Goal: Task Accomplishment & Management: Use online tool/utility

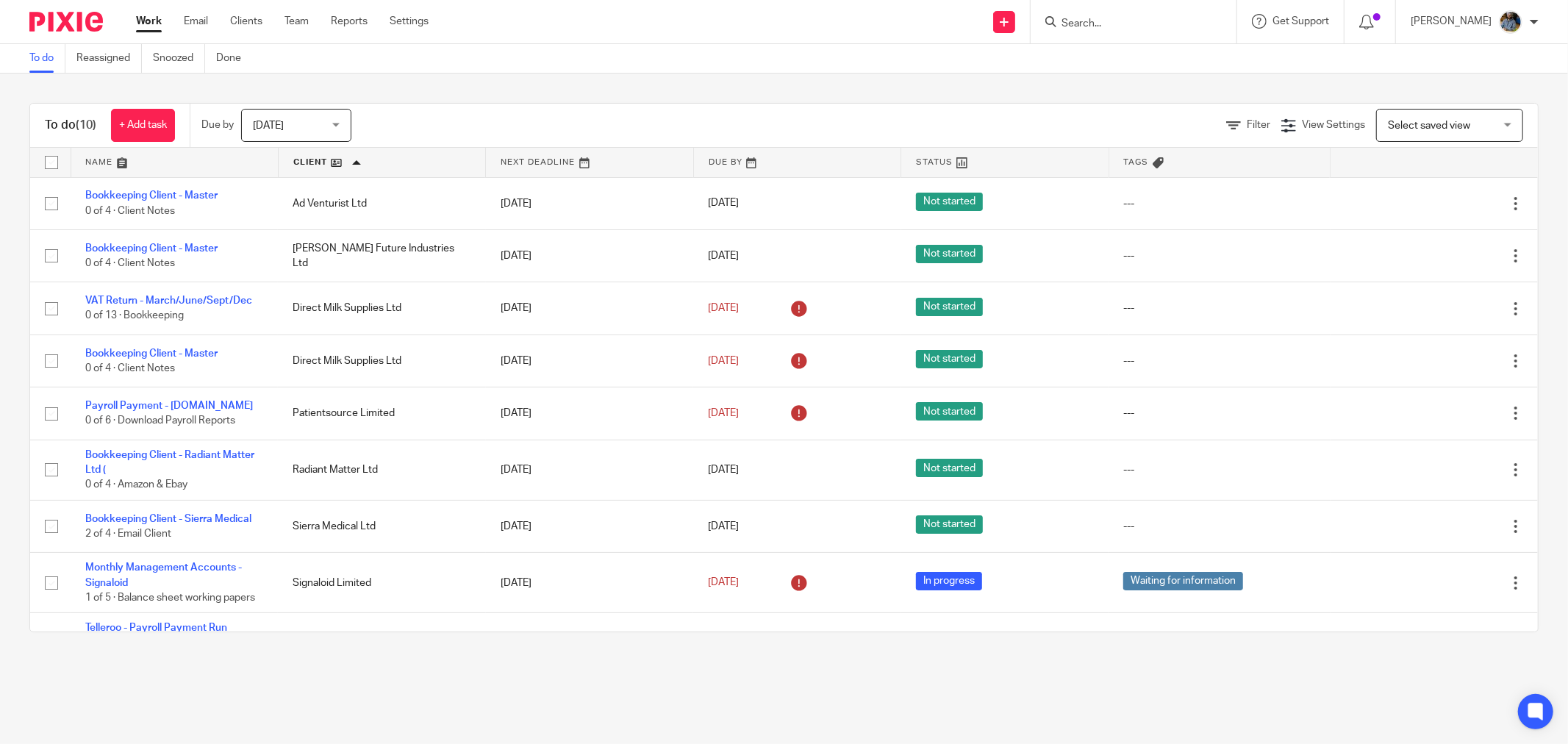
drag, startPoint x: 669, startPoint y: 130, endPoint x: 547, endPoint y: 5, distance: 174.7
click at [667, 130] on div "Filter View Settings View Settings Manage saved views Select saved view Select …" at bounding box center [957, 125] width 1161 height 33
click at [1030, 79] on div "To do (10) + Add task Due by Today Today Today Tomorrow This week Next week Thi…" at bounding box center [784, 368] width 1568 height 589
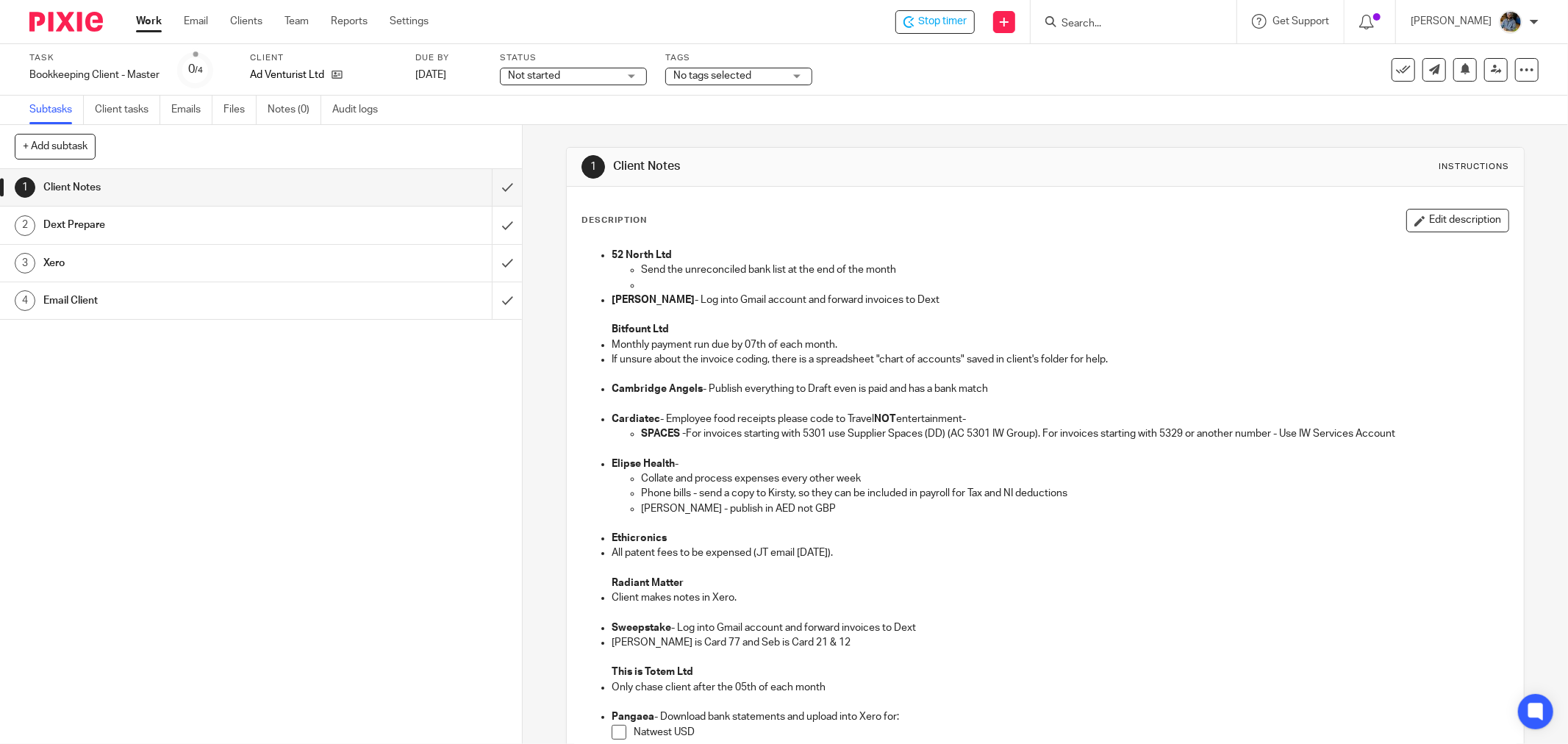
drag, startPoint x: 1010, startPoint y: 239, endPoint x: 1128, endPoint y: 346, distance: 159.3
click at [1011, 240] on div "52 North Ltd Send the unreconciled bank list at the end of the month [PERSON_NA…" at bounding box center [1045, 584] width 942 height 689
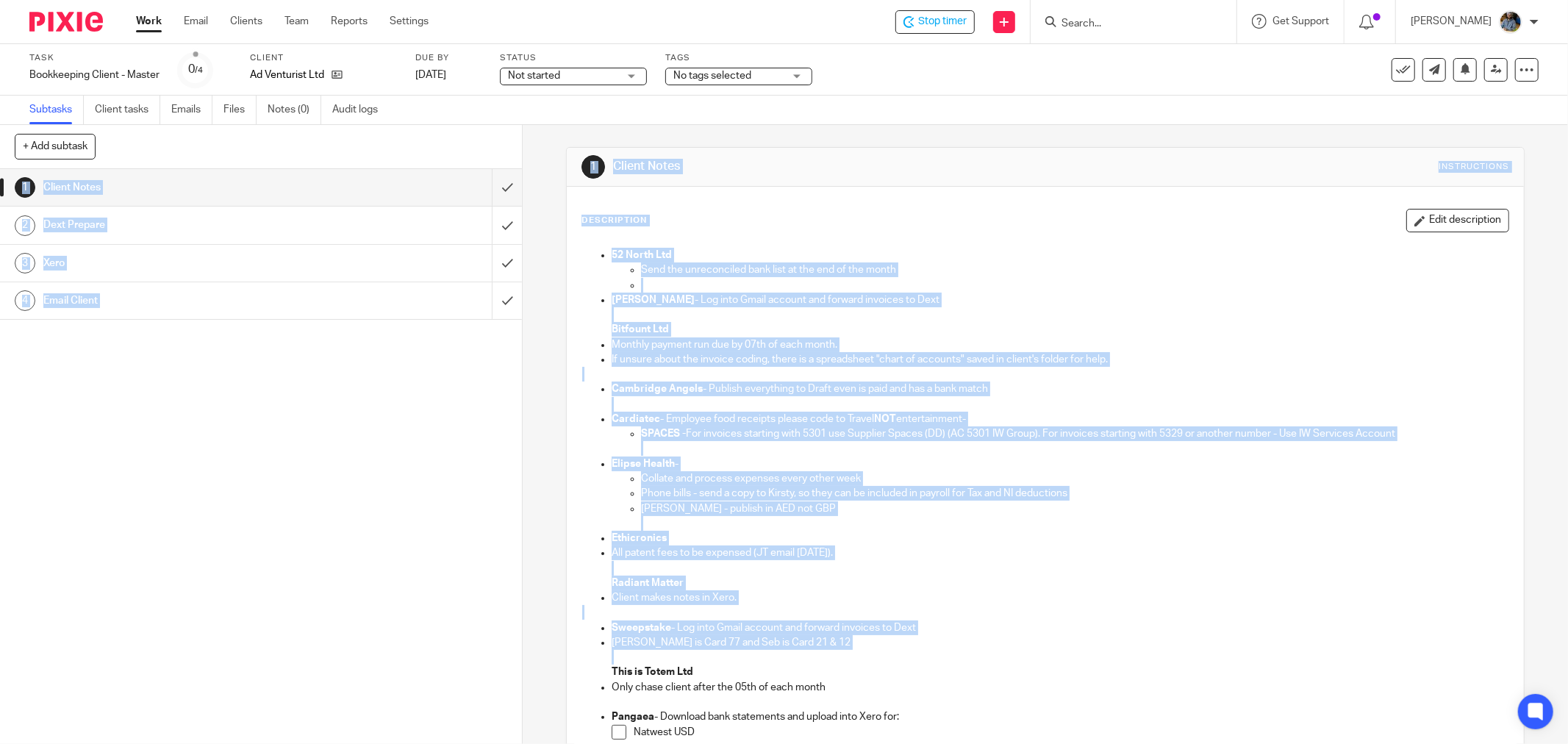
drag, startPoint x: 1290, startPoint y: 651, endPoint x: 662, endPoint y: 111, distance: 828.2
click at [649, 95] on main "Task Bookkeeping Client - Master Save Bookkeeping Client - Master 0 /4 Client A…" at bounding box center [784, 372] width 1568 height 744
drag, startPoint x: 924, startPoint y: 120, endPoint x: 923, endPoint y: 136, distance: 16.0
click at [924, 121] on div "Subtasks Client tasks Emails Files Notes (0) Audit logs" at bounding box center [784, 110] width 1568 height 29
drag, startPoint x: 916, startPoint y: 132, endPoint x: 908, endPoint y: 125, distance: 10.6
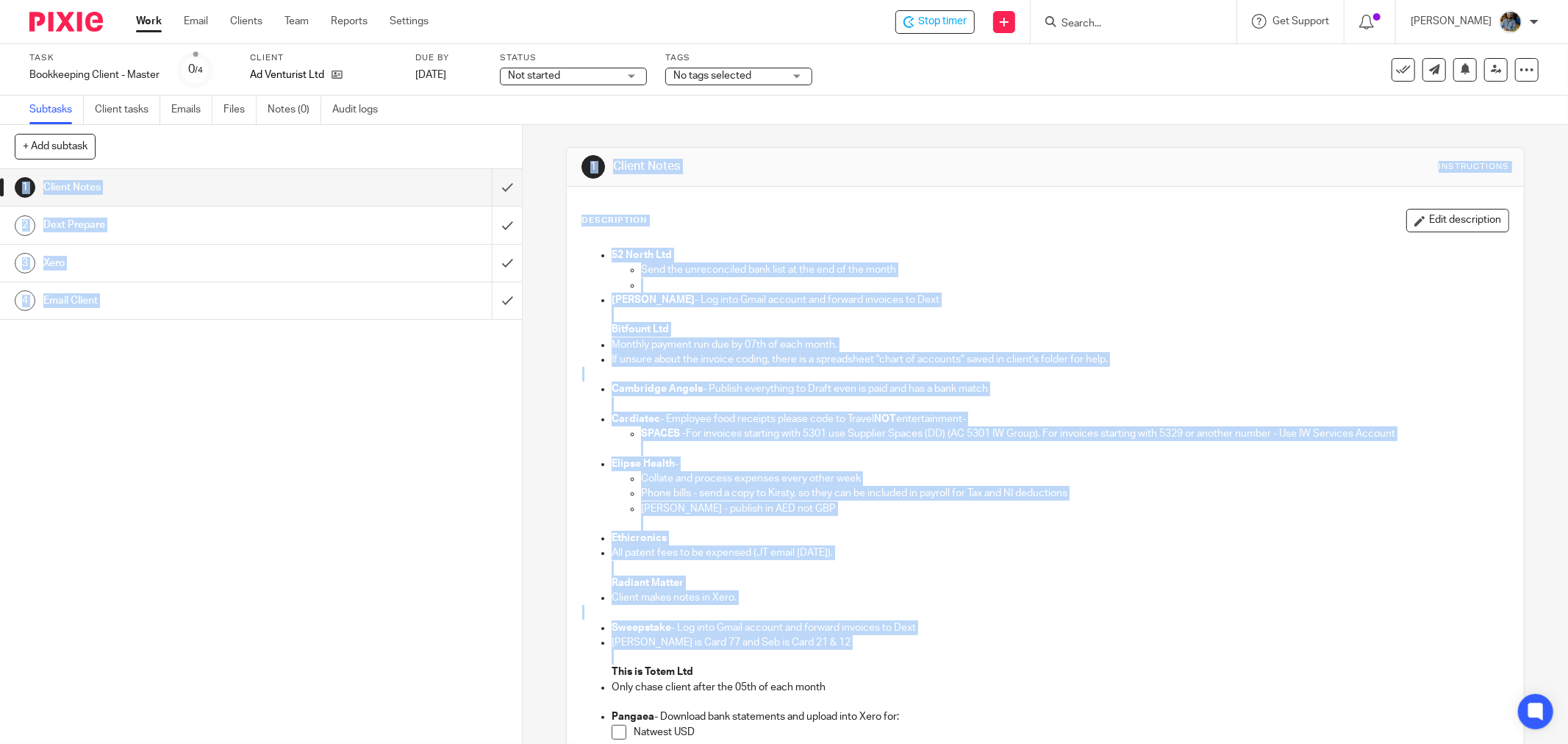
click at [914, 132] on div "1 Client Notes Instructions Description Edit description 52 North Ltd Send the …" at bounding box center [1045, 616] width 959 height 982
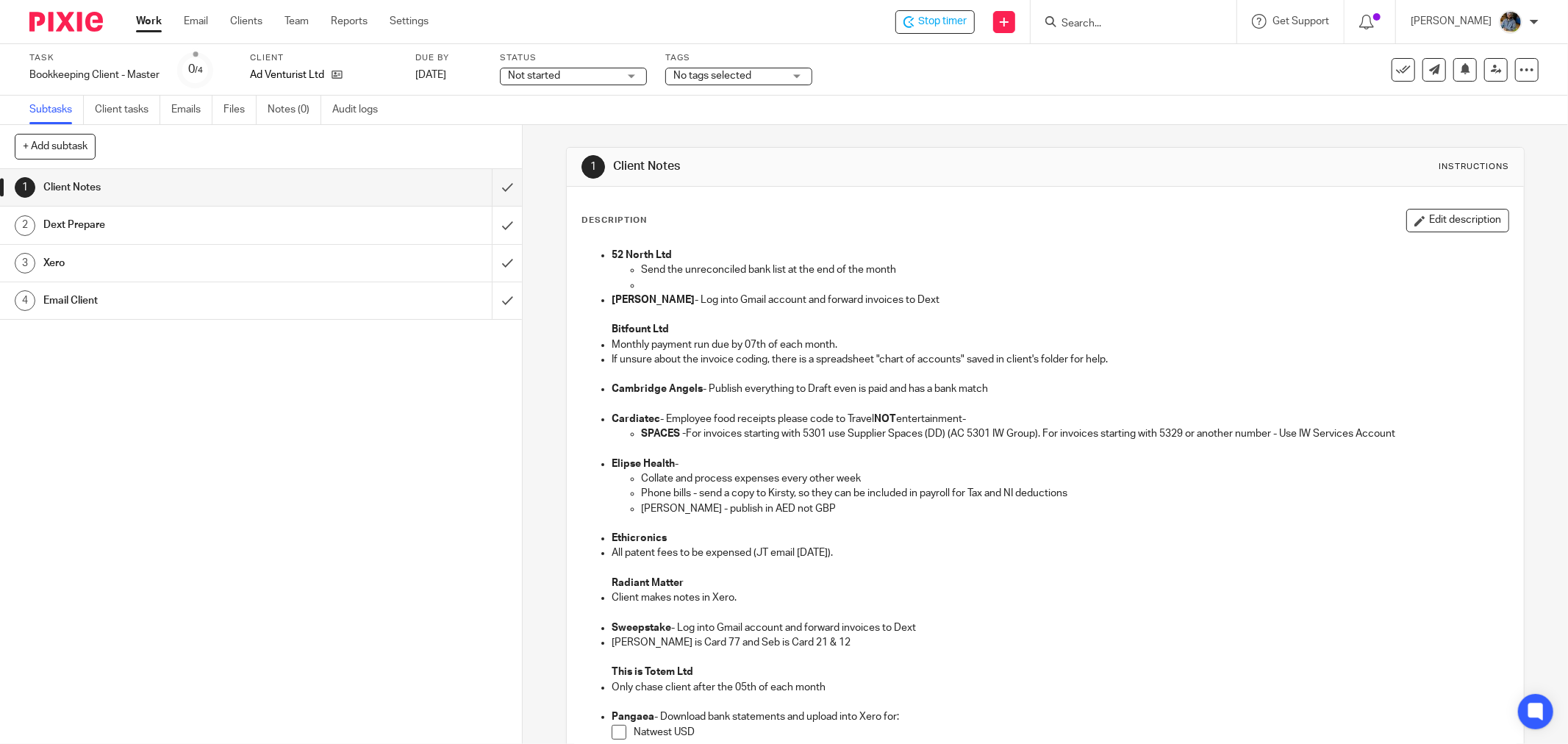
click at [887, 76] on div "Task Bookkeeping Client - Master Save Bookkeeping Client - Master 0 /4 Client A…" at bounding box center [658, 69] width 1258 height 35
click at [953, 262] on p "Send the unreconciled bank list at the end of the month" at bounding box center [1075, 270] width 868 height 15
drag, startPoint x: 489, startPoint y: 184, endPoint x: 489, endPoint y: 232, distance: 48.0
click at [488, 184] on input "submit" at bounding box center [261, 187] width 522 height 37
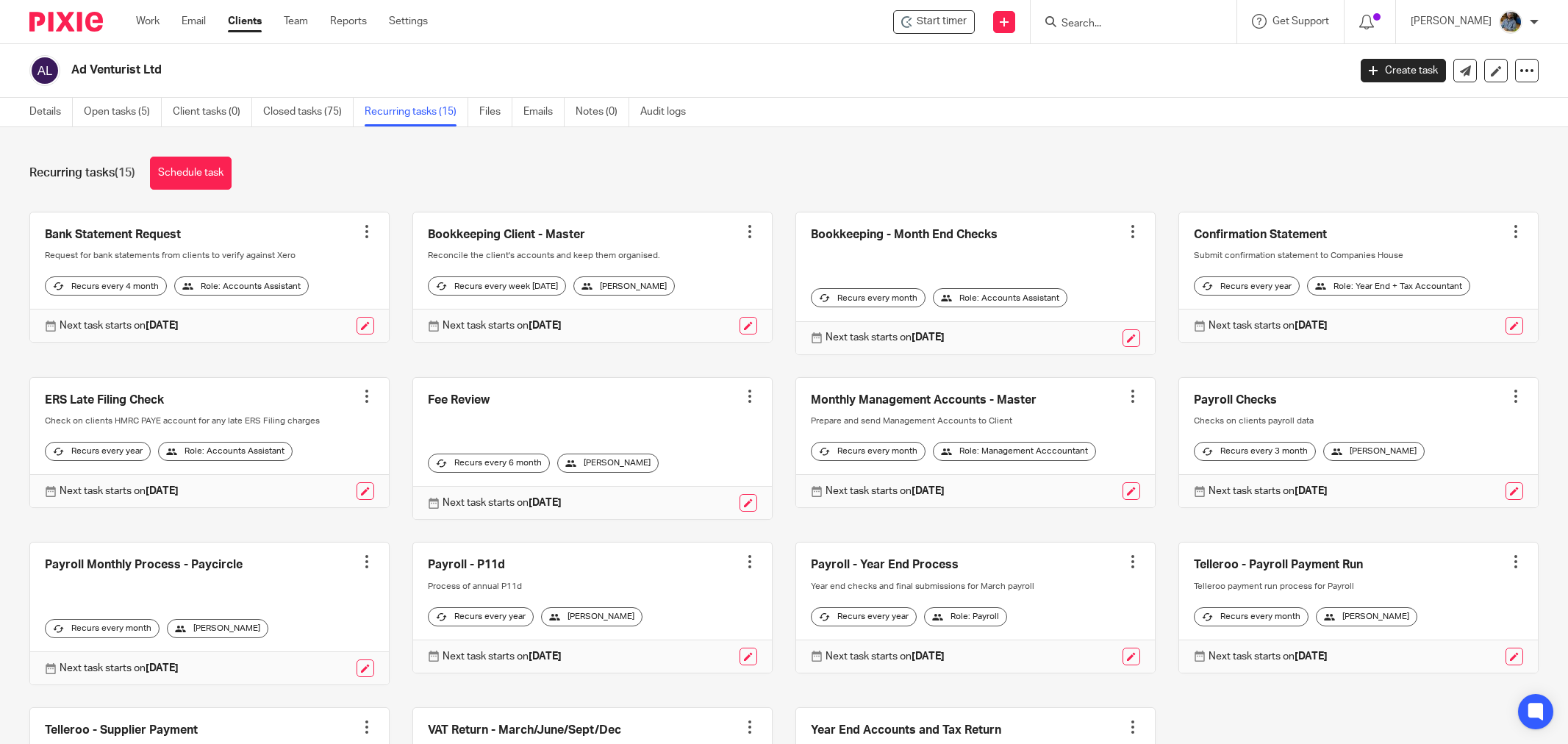
click at [641, 48] on div "Ad Venturist Ltd Create task Update from Companies House Export data Merge Arch…" at bounding box center [784, 71] width 1568 height 54
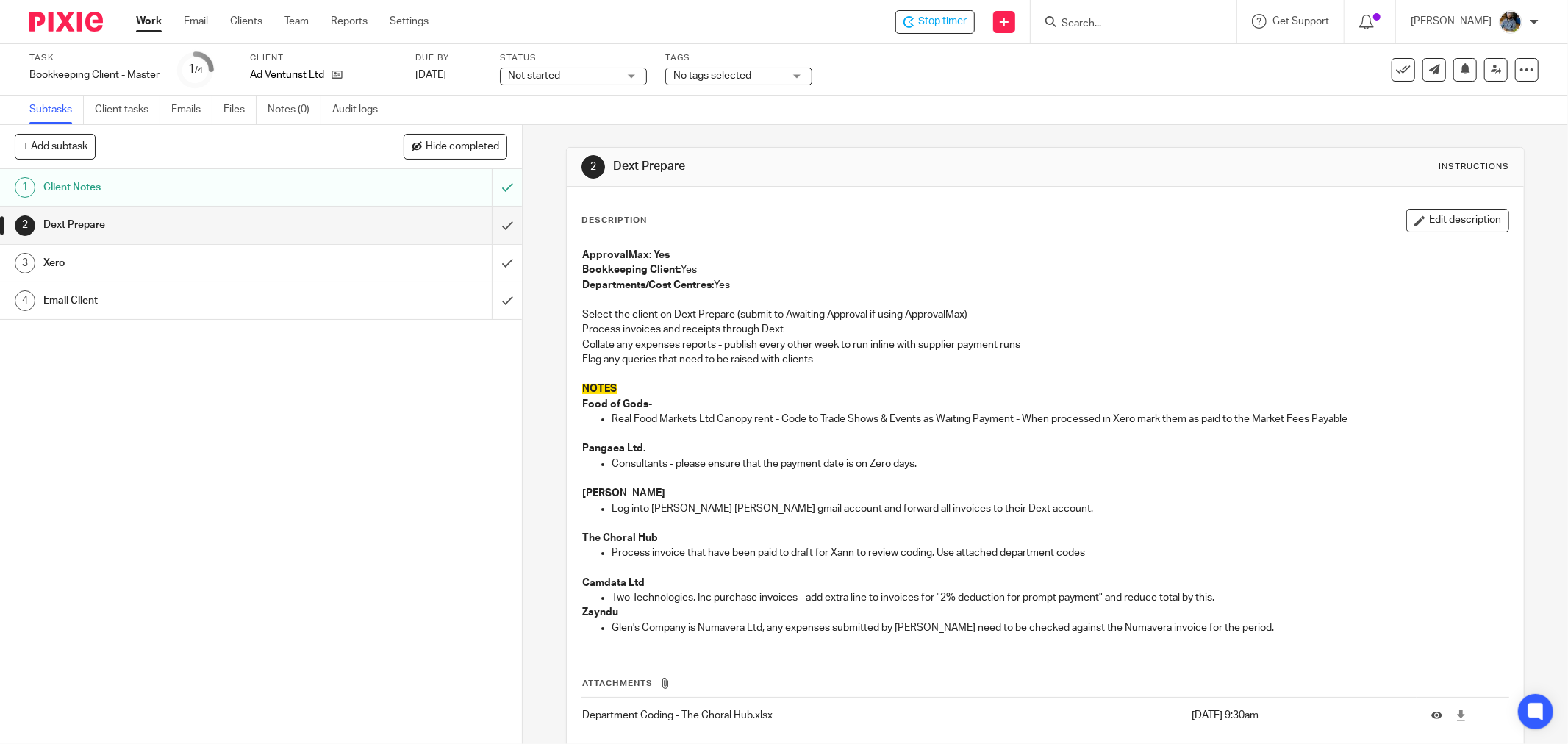
drag, startPoint x: 765, startPoint y: 201, endPoint x: 752, endPoint y: 174, distance: 30.0
click at [763, 200] on div "Description Edit description ApprovalMax: Yes Bookkeeping Client: Yes Departmen…" at bounding box center [1045, 494] width 957 height 615
